Goal: Communication & Community: Answer question/provide support

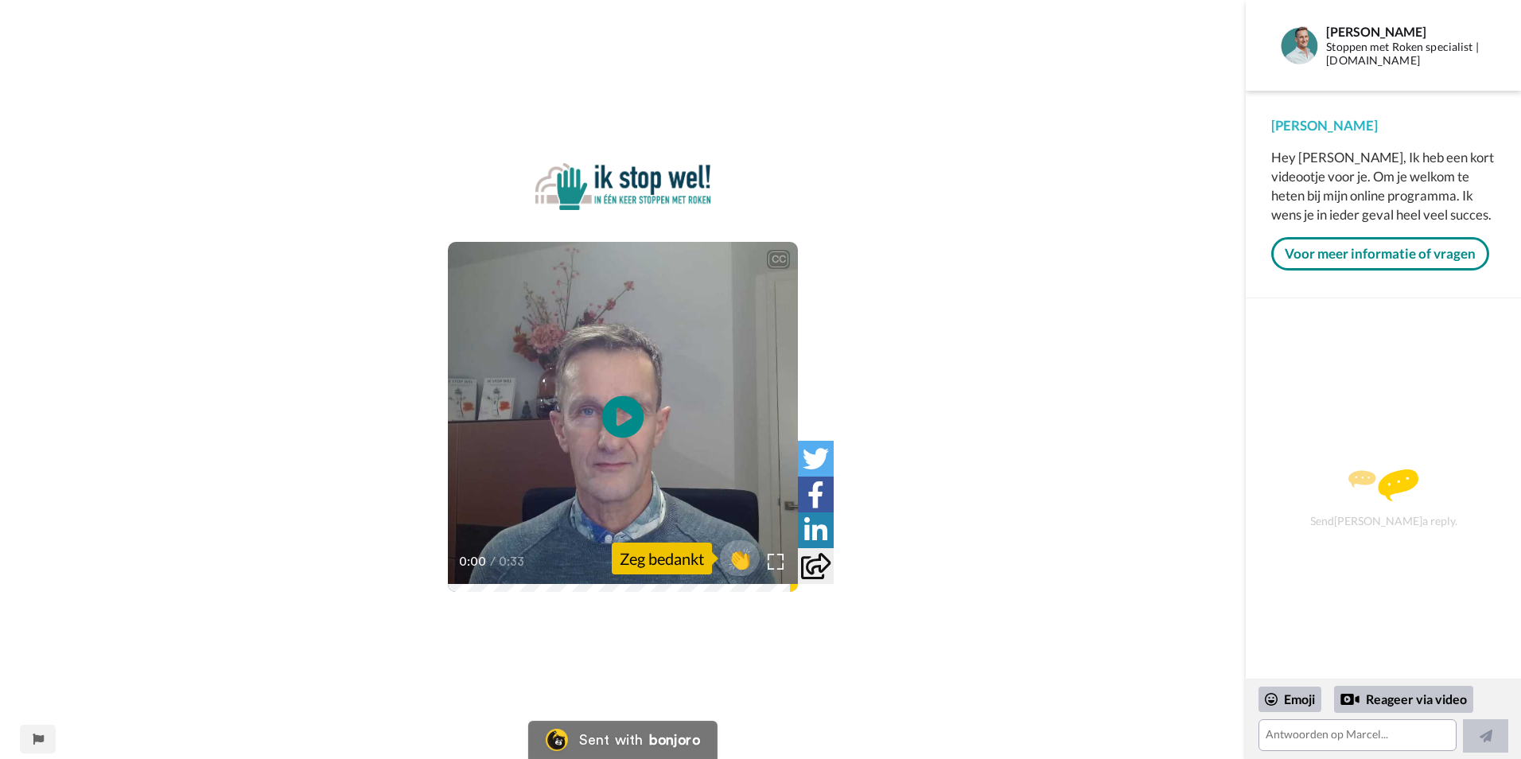
click at [624, 417] on icon "Play/Pause" at bounding box center [623, 417] width 42 height 76
click at [782, 558] on img at bounding box center [776, 562] width 17 height 17
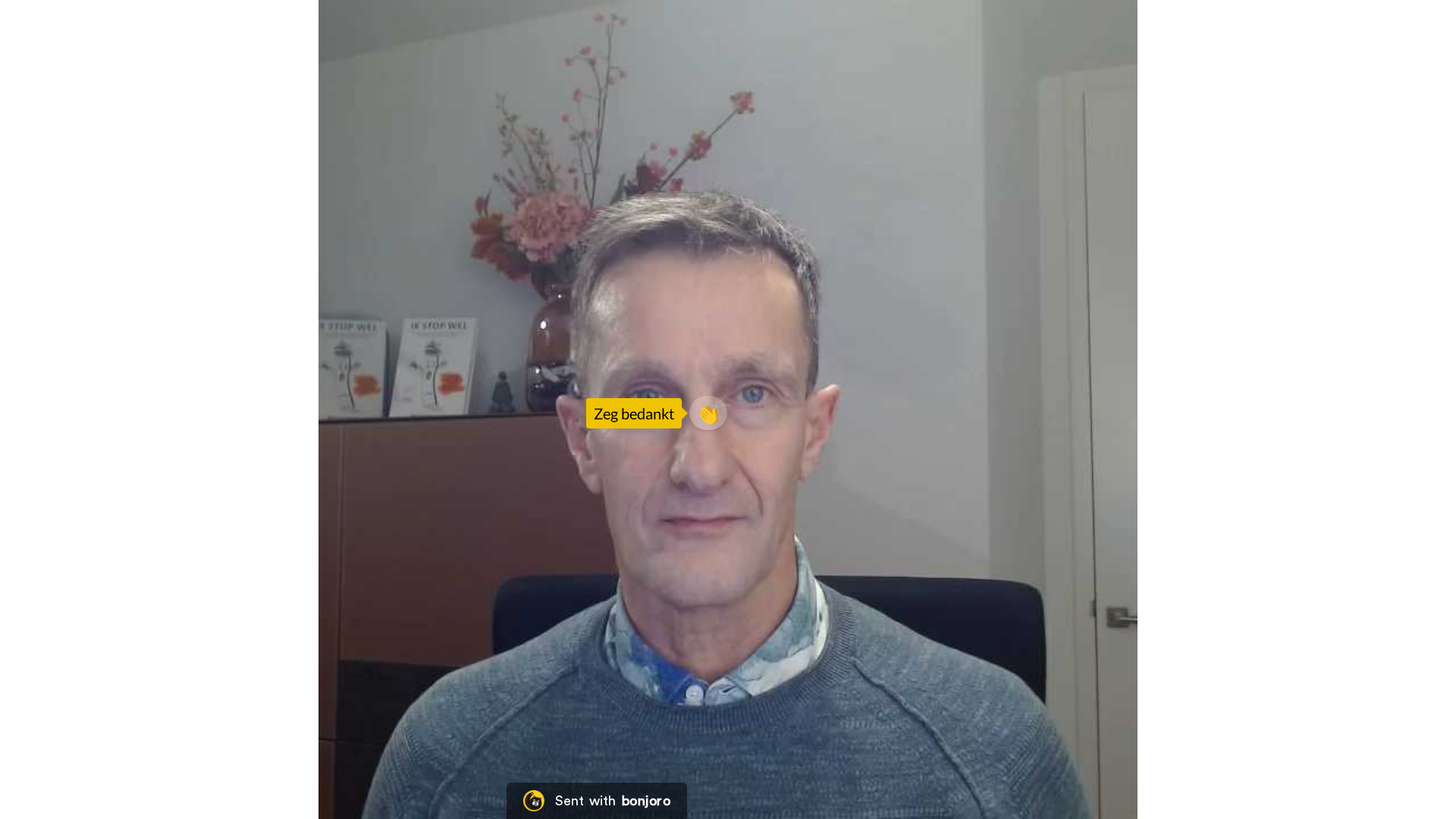
click at [1338, 624] on video at bounding box center [728, 409] width 1456 height 819
click at [776, 433] on video at bounding box center [728, 409] width 1456 height 819
click at [1393, 56] on video at bounding box center [728, 409] width 1456 height 819
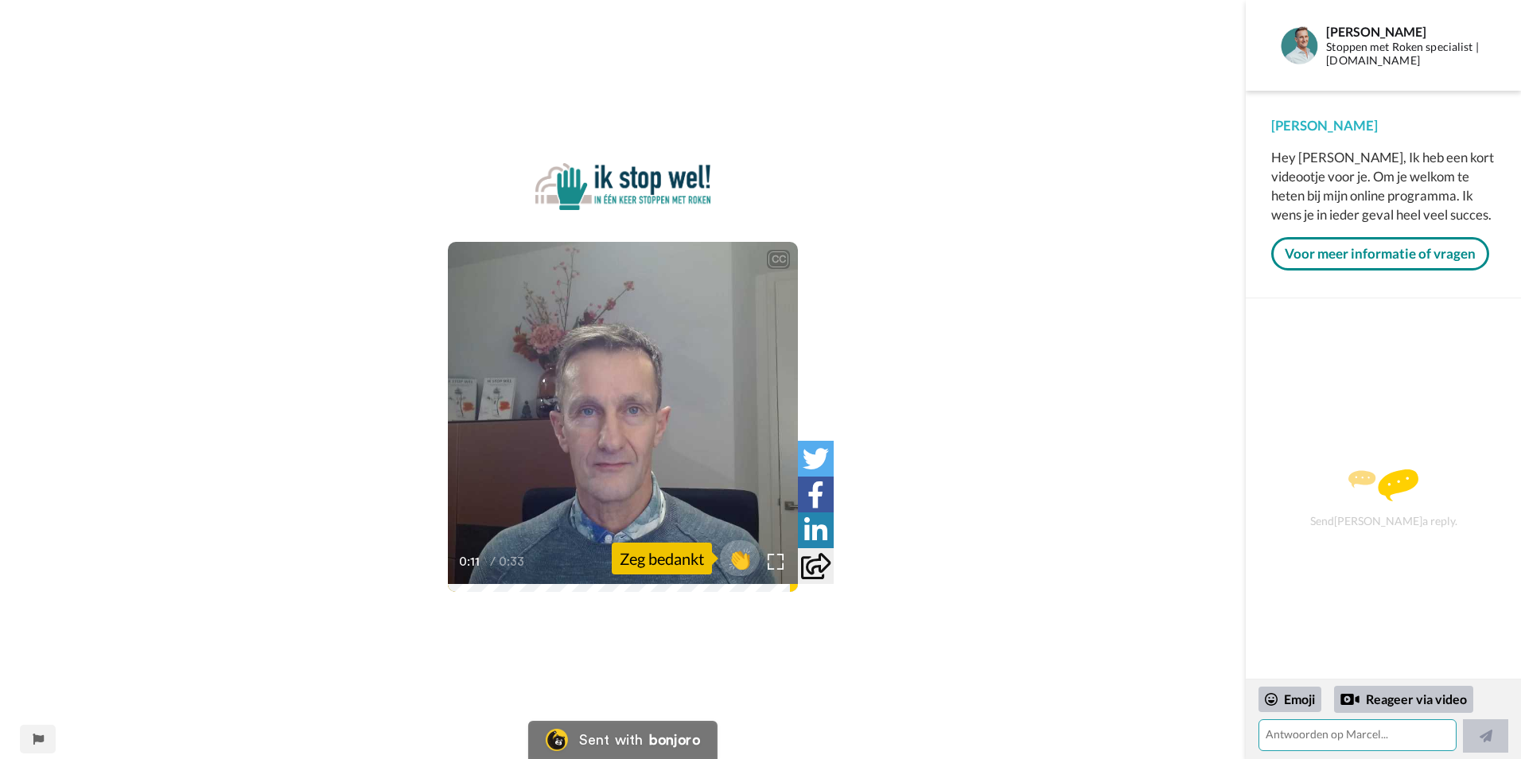
click at [1322, 744] on textarea at bounding box center [1358, 735] width 198 height 32
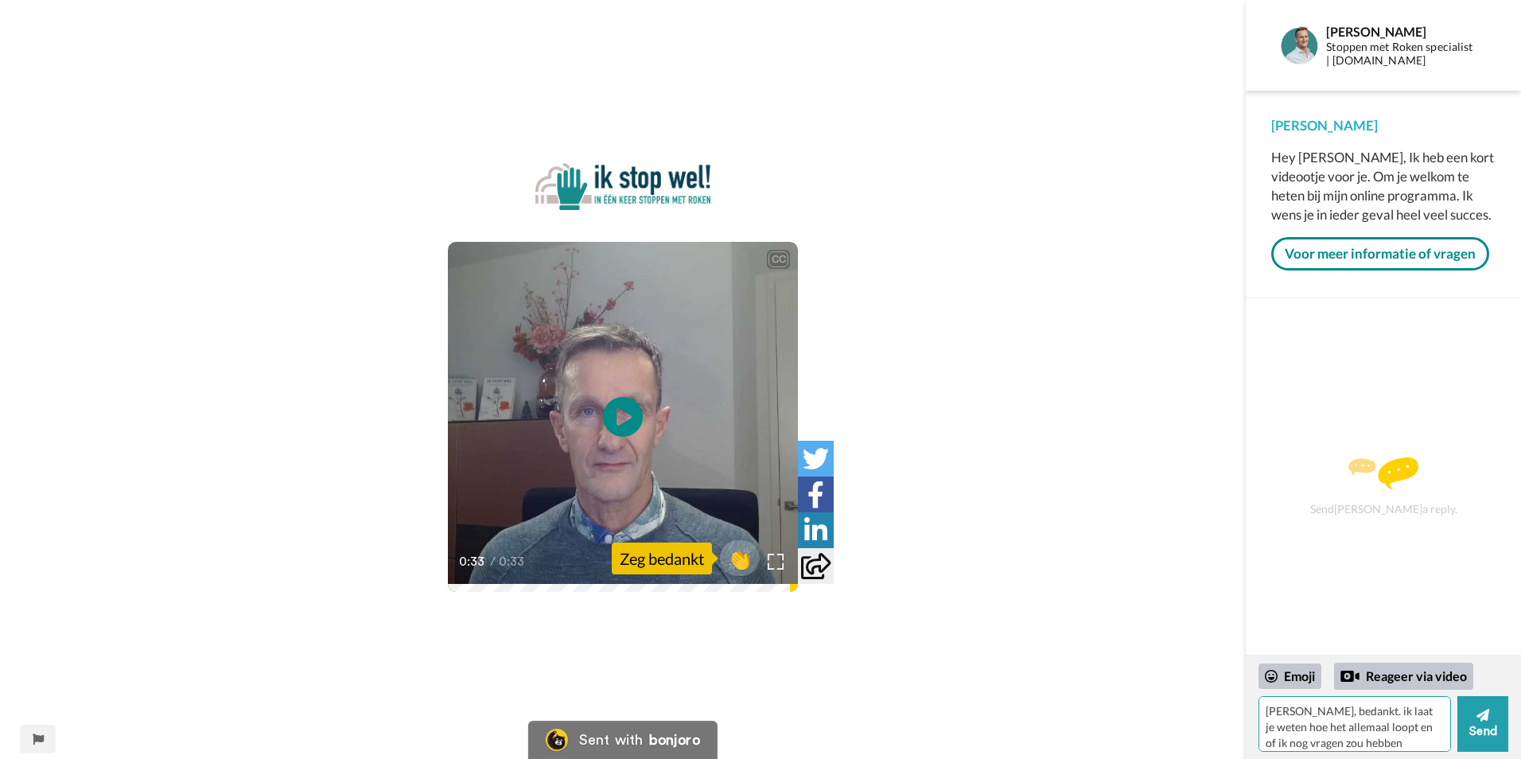
type textarea "[PERSON_NAME], bedankt. ik laat je weten hoe het allemaal loopt en of ik nog vr…"
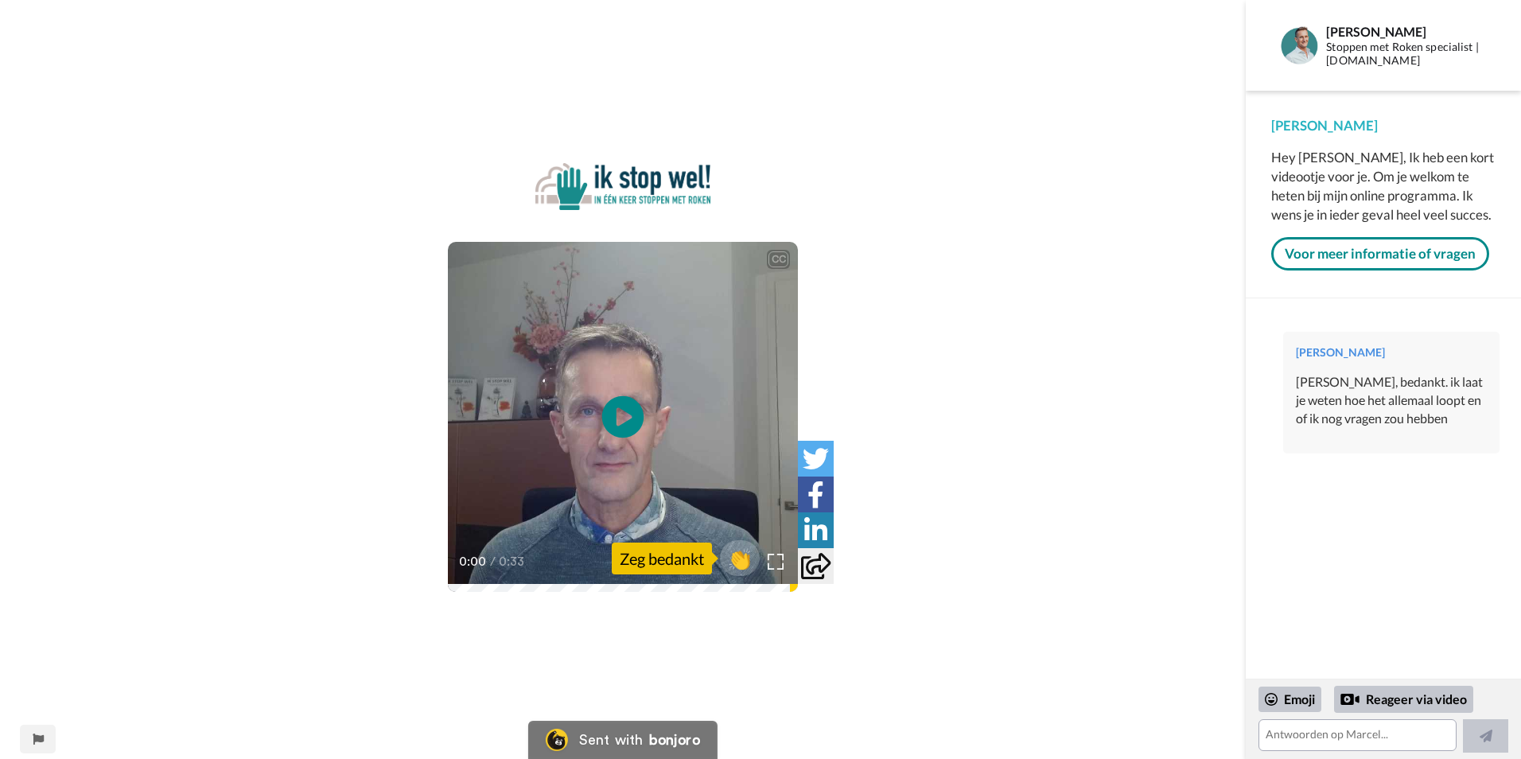
click at [624, 417] on icon "Play/Pause" at bounding box center [623, 417] width 42 height 76
click at [773, 560] on img at bounding box center [776, 562] width 17 height 17
click at [1161, 690] on div "CC Play/Pause [PERSON_NAME], doi, doi, tot ziens. 0:33 / 0:33 👏 Zeg bedankt" at bounding box center [623, 379] width 1246 height 759
click at [734, 564] on span "👏" at bounding box center [740, 559] width 50 height 32
click at [1485, 733] on icon at bounding box center [1486, 735] width 13 height 13
